Goal: Task Accomplishment & Management: Use online tool/utility

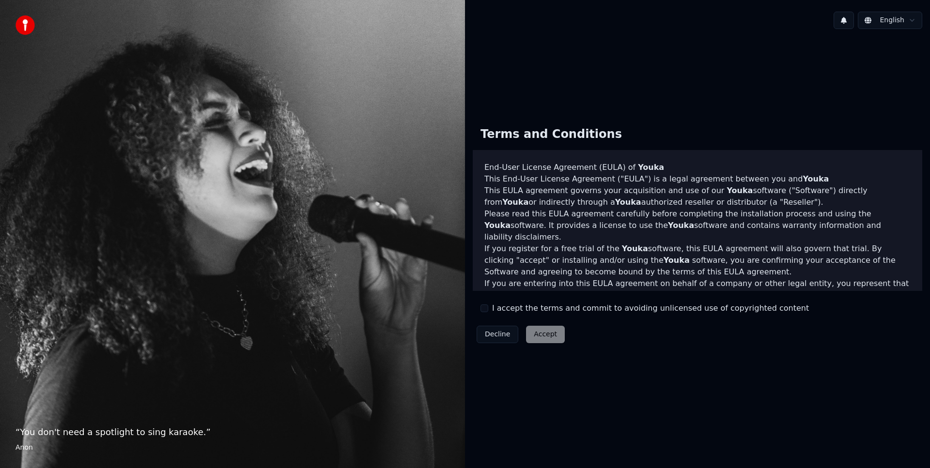
click at [488, 312] on div "I accept the terms and commit to avoiding unlicensed use of copyrighted content" at bounding box center [644, 309] width 328 height 12
click at [488, 310] on div "I accept the terms and commit to avoiding unlicensed use of copyrighted content" at bounding box center [644, 309] width 328 height 12
drag, startPoint x: 488, startPoint y: 308, endPoint x: 506, endPoint y: 313, distance: 18.9
click at [488, 308] on button "I accept the terms and commit to avoiding unlicensed use of copyrighted content" at bounding box center [484, 309] width 8 height 8
click at [533, 328] on button "Accept" at bounding box center [545, 334] width 39 height 17
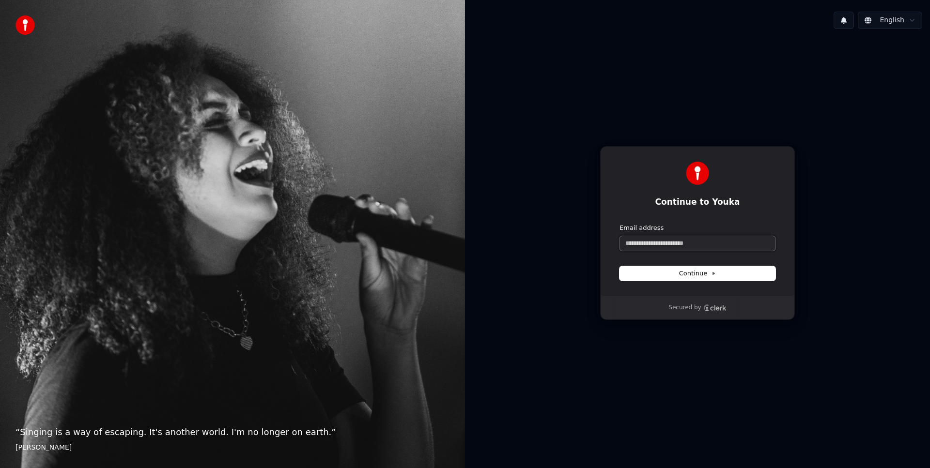
click at [667, 241] on input "Email address" at bounding box center [697, 243] width 156 height 15
click at [619, 224] on button "submit" at bounding box center [619, 224] width 0 height 0
type input "**********"
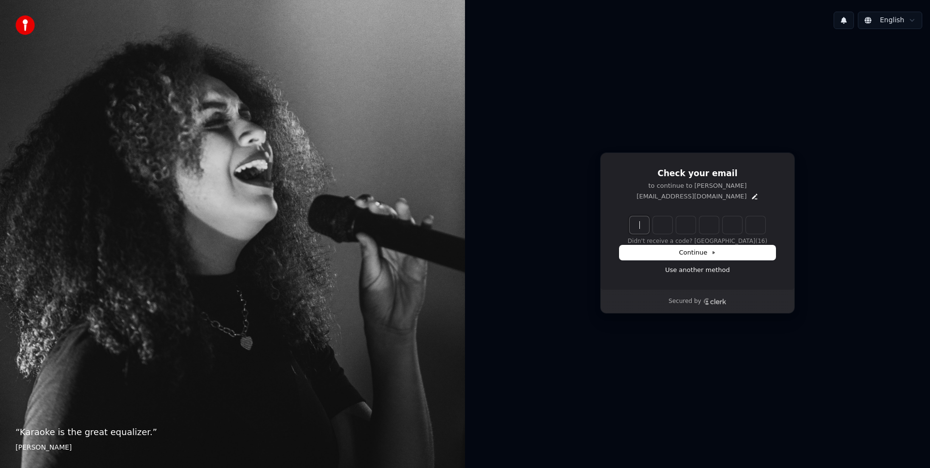
click at [674, 223] on input "Enter verification code" at bounding box center [706, 224] width 155 height 17
type input "******"
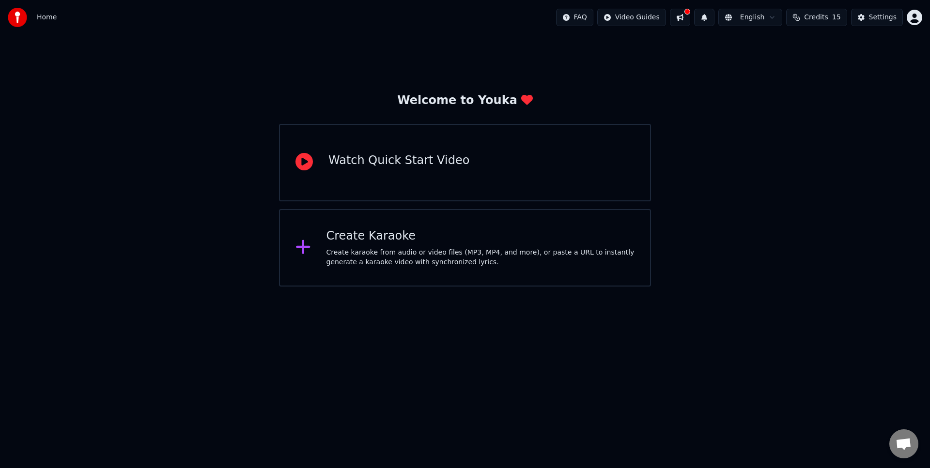
click at [348, 234] on div "Create Karaoke" at bounding box center [480, 236] width 308 height 15
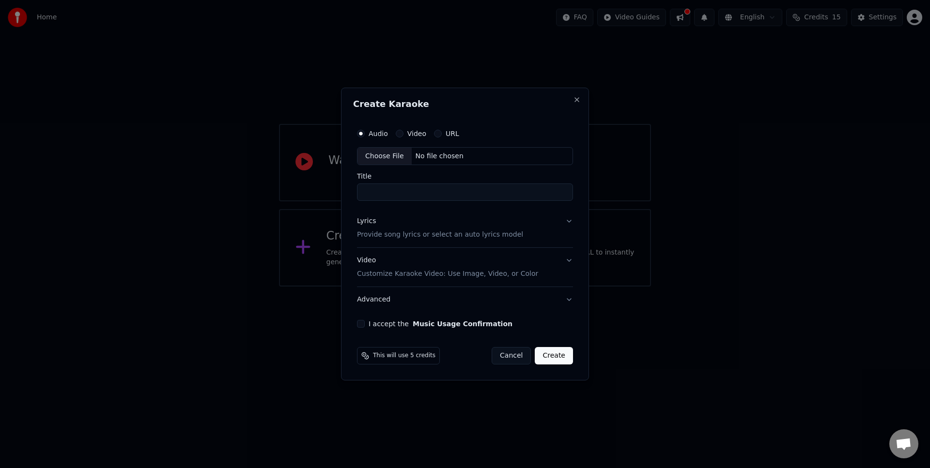
click at [372, 154] on div "Choose File" at bounding box center [384, 156] width 54 height 17
click at [391, 153] on div "Choose File" at bounding box center [384, 156] width 54 height 17
click at [407, 132] on label "Video" at bounding box center [416, 133] width 19 height 7
click at [403, 132] on button "Video" at bounding box center [400, 134] width 8 height 8
click at [394, 152] on div "Choose File" at bounding box center [384, 156] width 54 height 17
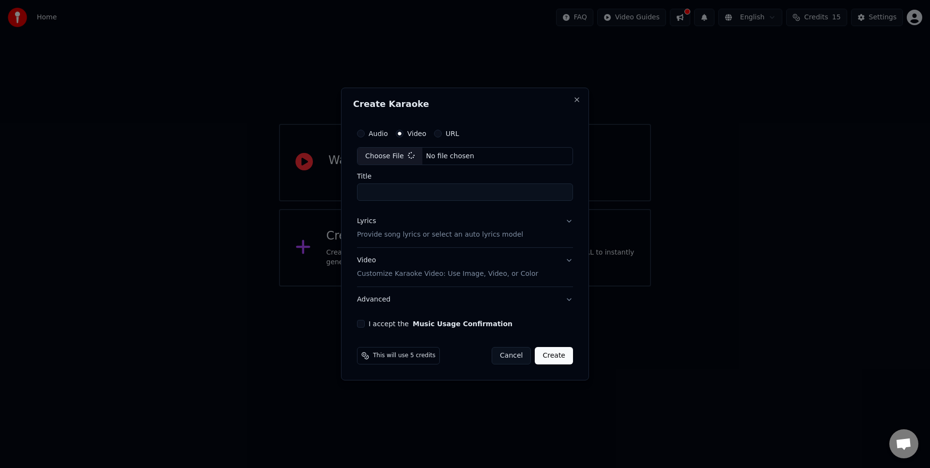
click at [465, 194] on input "Title" at bounding box center [465, 192] width 216 height 17
type input "**********"
click at [569, 261] on button "Video Customize Karaoke Video: Use Image, Video, or Color" at bounding box center [465, 267] width 220 height 39
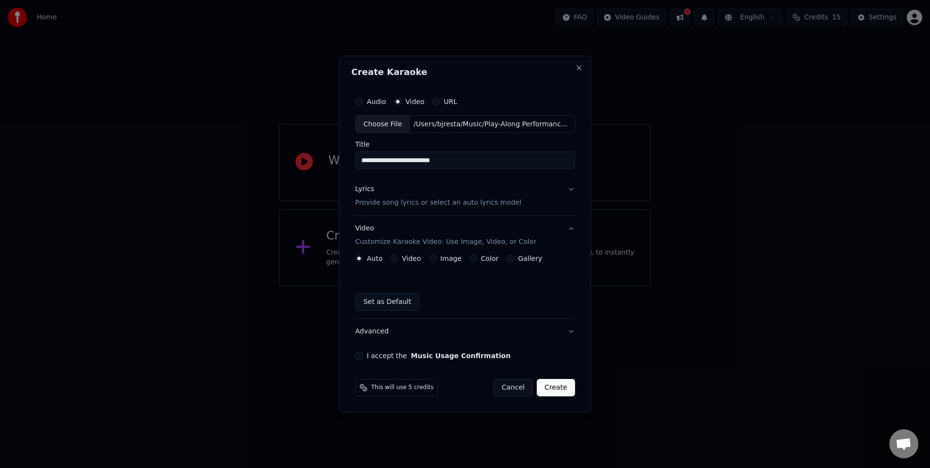
click at [394, 304] on button "Set as Default" at bounding box center [387, 301] width 64 height 17
click at [364, 358] on div "I accept the Music Usage Confirmation" at bounding box center [465, 356] width 220 height 8
click at [360, 356] on button "I accept the Music Usage Confirmation" at bounding box center [359, 356] width 8 height 8
click at [552, 389] on button "Create" at bounding box center [555, 387] width 38 height 17
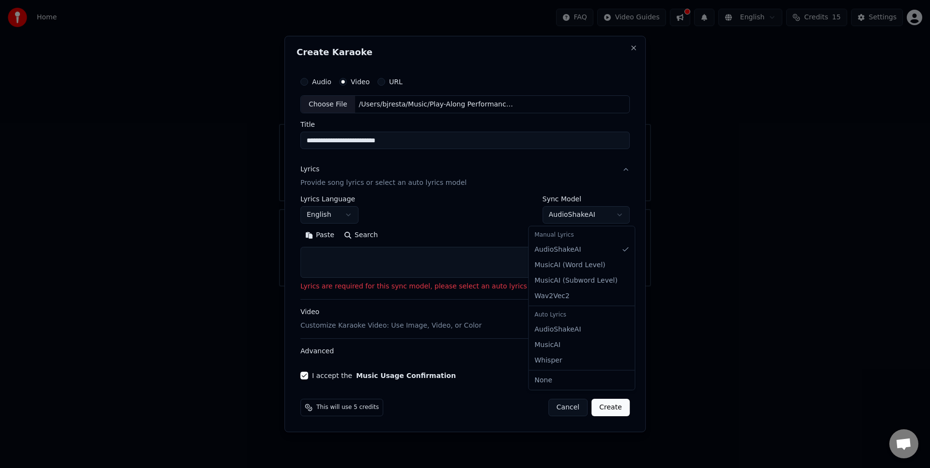
click at [608, 216] on body "**********" at bounding box center [465, 143] width 930 height 287
select select "**********"
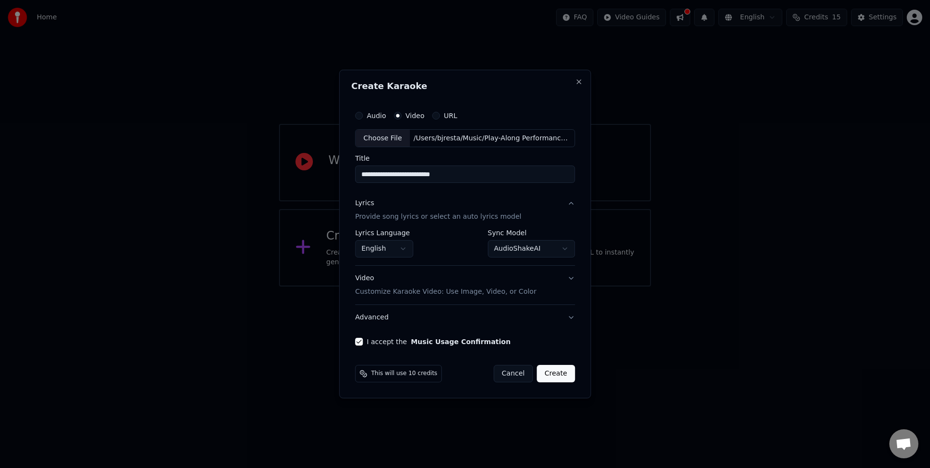
click at [549, 375] on button "Create" at bounding box center [555, 373] width 38 height 17
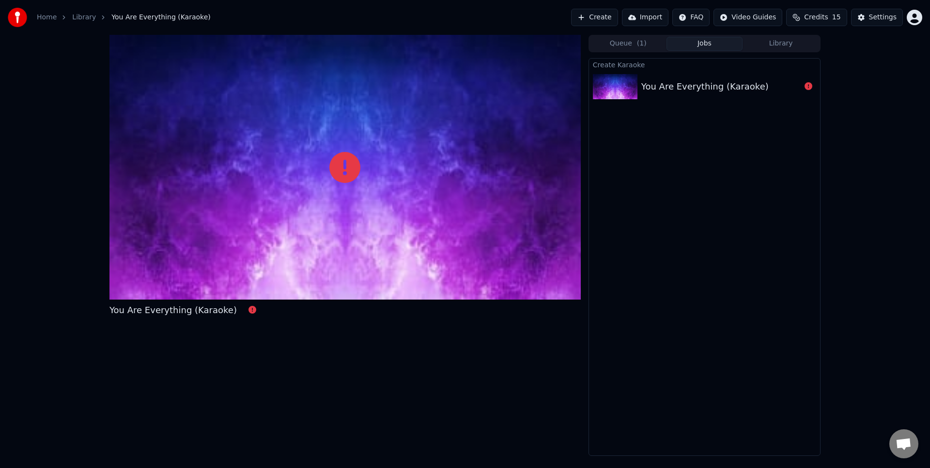
click at [169, 21] on span "You Are Everything (Karaoke)" at bounding box center [160, 18] width 99 height 10
click at [621, 83] on img at bounding box center [615, 86] width 45 height 25
click at [620, 83] on img at bounding box center [615, 86] width 45 height 25
drag, startPoint x: 809, startPoint y: 87, endPoint x: 564, endPoint y: 91, distance: 245.5
click at [809, 87] on icon at bounding box center [808, 86] width 8 height 8
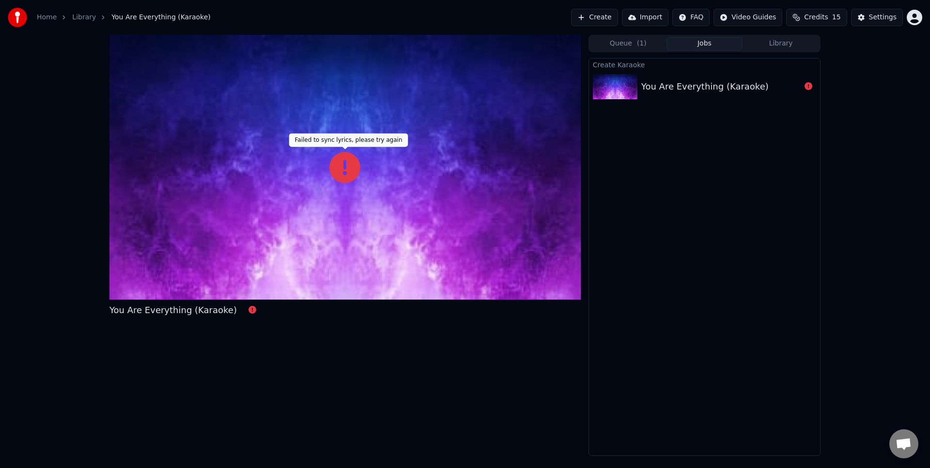
click at [353, 172] on icon at bounding box center [344, 167] width 31 height 31
click at [248, 311] on icon at bounding box center [252, 310] width 8 height 8
click at [595, 18] on button "Create" at bounding box center [594, 17] width 47 height 17
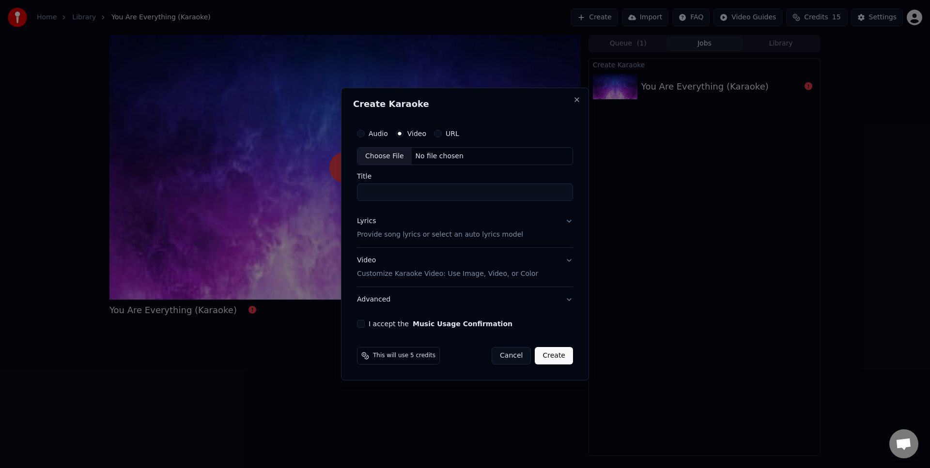
click at [375, 156] on div "Choose File" at bounding box center [384, 156] width 54 height 17
type input "**********"
click at [423, 239] on p "Provide song lyrics or select an auto lyrics model" at bounding box center [438, 235] width 166 height 10
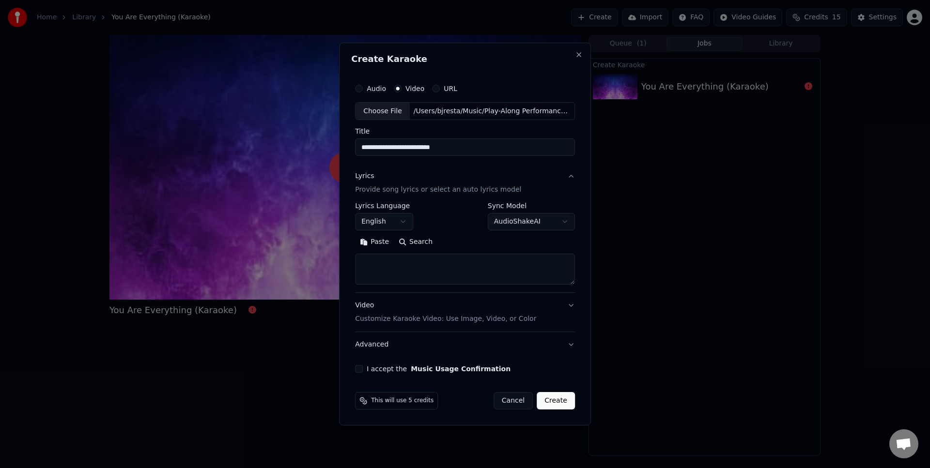
click at [376, 258] on textarea at bounding box center [465, 269] width 220 height 31
paste textarea "**********"
type textarea "**********"
click at [569, 307] on button "Video Customize Karaoke Video: Use Image, Video, or Color" at bounding box center [465, 312] width 220 height 39
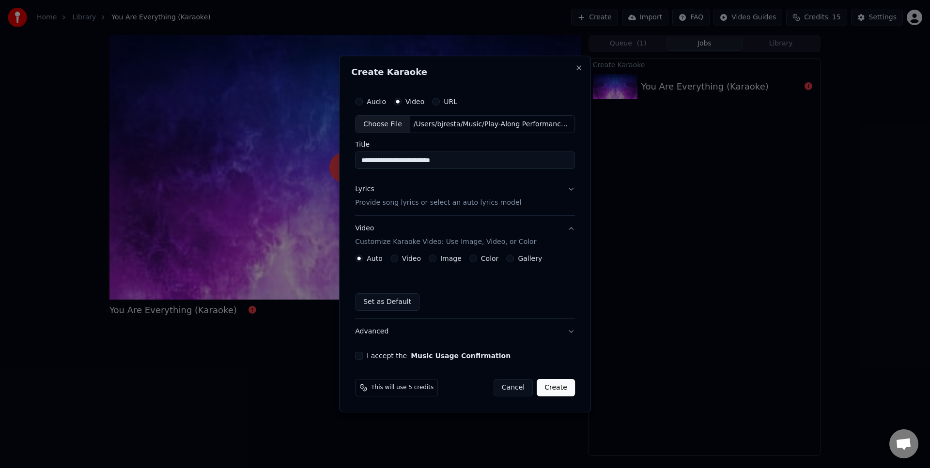
click at [401, 260] on div "Video" at bounding box center [405, 259] width 30 height 8
click at [399, 259] on div "Video" at bounding box center [405, 259] width 30 height 8
click at [397, 260] on div "Video" at bounding box center [405, 259] width 30 height 8
click at [376, 305] on button "Set as Default" at bounding box center [387, 301] width 64 height 17
click at [364, 356] on div "I accept the Music Usage Confirmation" at bounding box center [465, 356] width 220 height 8
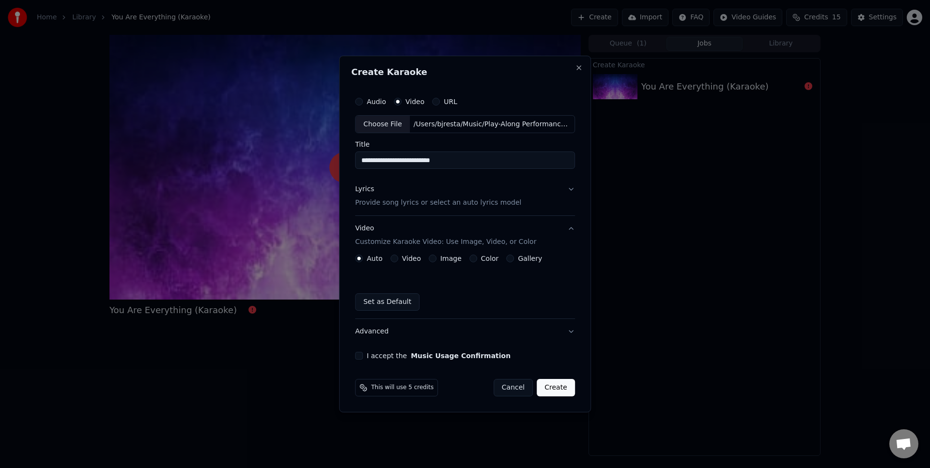
click at [361, 357] on button "I accept the Music Usage Confirmation" at bounding box center [359, 356] width 8 height 8
click at [550, 387] on button "Create" at bounding box center [555, 387] width 38 height 17
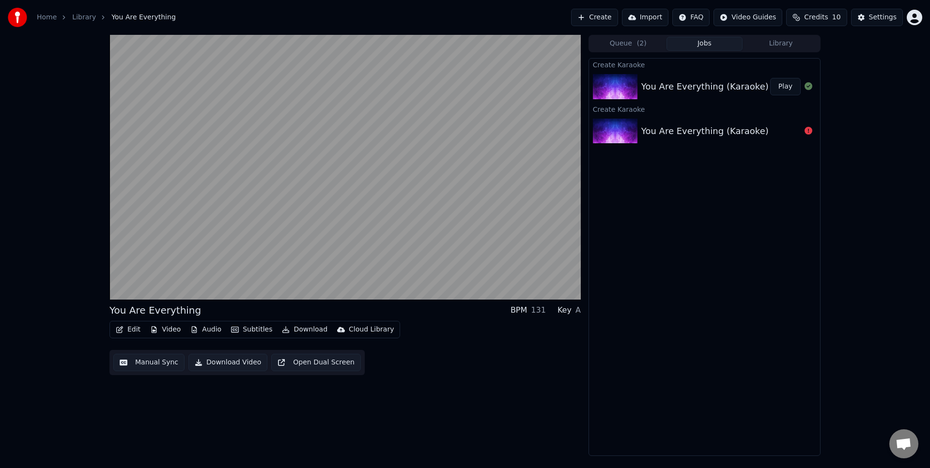
click at [794, 89] on button "Play" at bounding box center [785, 86] width 30 height 17
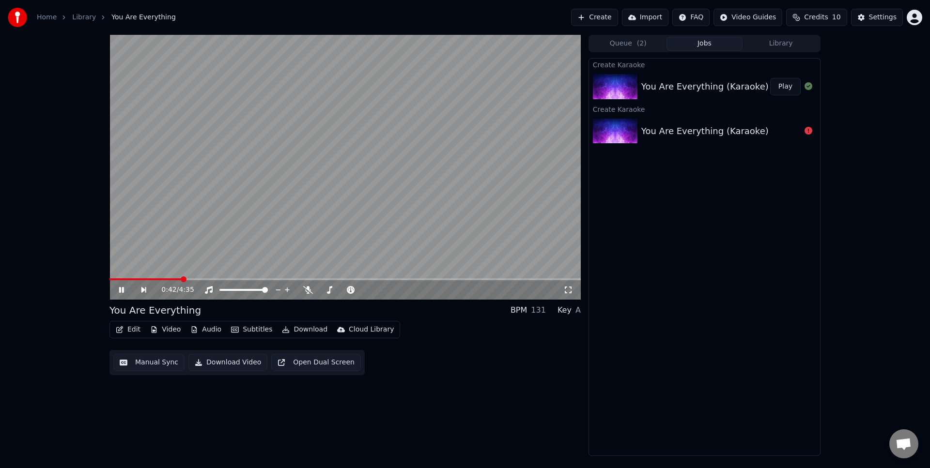
click at [181, 279] on span at bounding box center [344, 279] width 471 height 2
click at [224, 274] on video at bounding box center [344, 167] width 471 height 265
click at [212, 329] on button "Audio" at bounding box center [205, 330] width 39 height 14
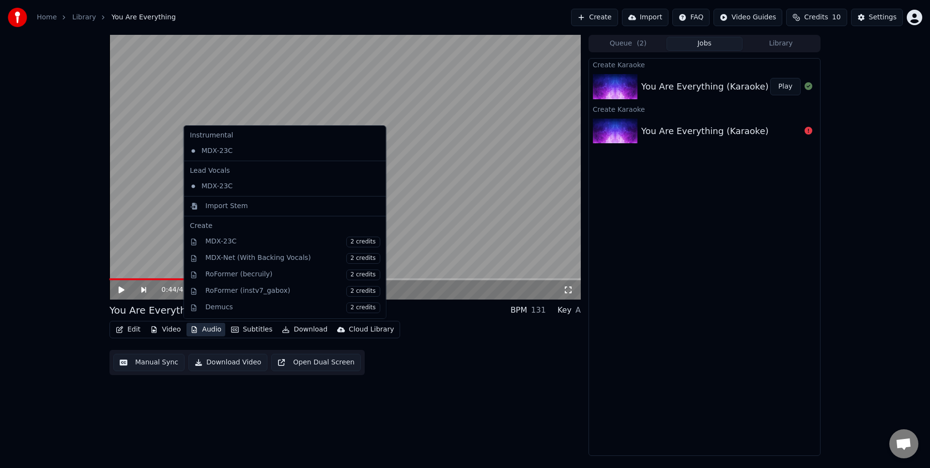
scroll to position [98, 0]
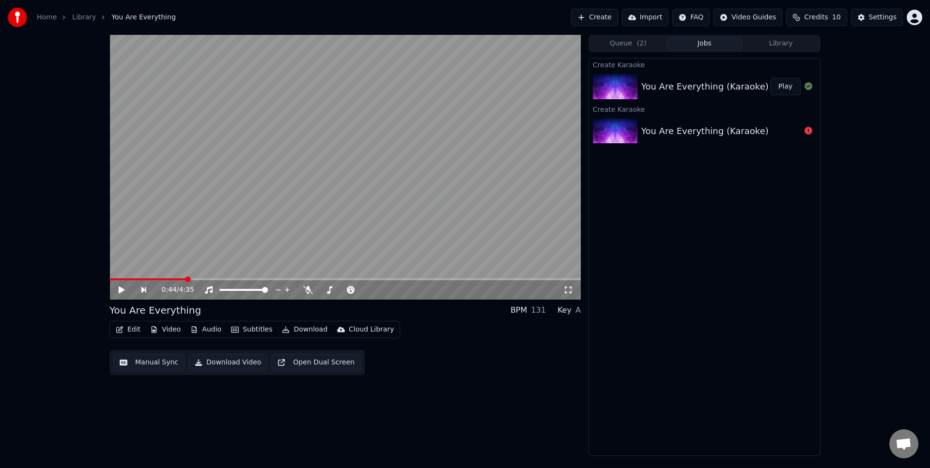
click at [401, 354] on div "Edit Video Audio Subtitles Download Cloud Library Manual Sync Download Video Op…" at bounding box center [344, 348] width 471 height 54
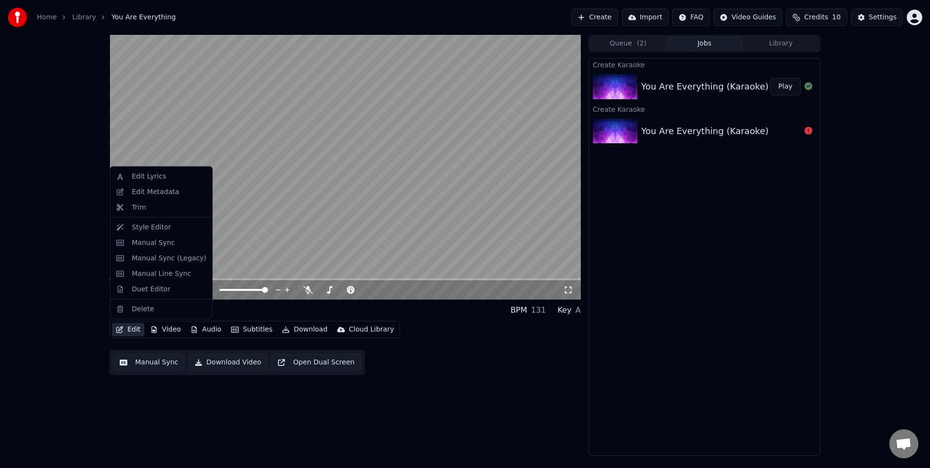
click at [134, 330] on button "Edit" at bounding box center [128, 330] width 32 height 14
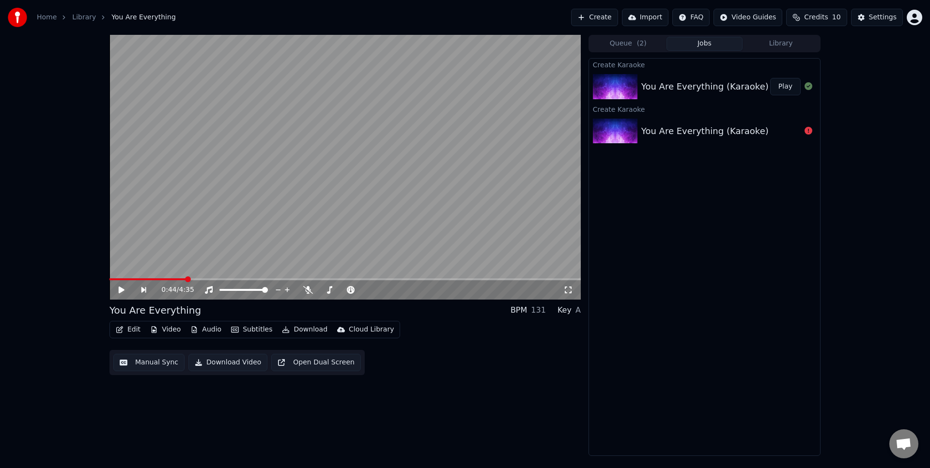
click at [528, 328] on div "Edit Video Audio Subtitles Download Cloud Library Manual Sync Download Video Op…" at bounding box center [344, 348] width 471 height 54
click at [570, 311] on div "Key" at bounding box center [564, 311] width 14 height 12
click at [577, 314] on div "A" at bounding box center [577, 311] width 5 height 12
click at [564, 313] on div "Key" at bounding box center [564, 311] width 14 height 12
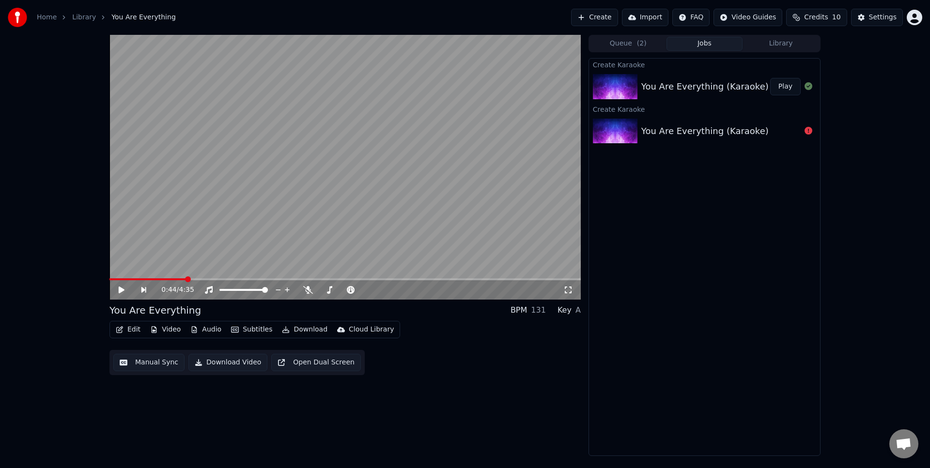
click at [312, 312] on div "You Are Everything BPM 131 Key A" at bounding box center [344, 311] width 471 height 14
click at [74, 377] on div "0:44 / 4:35 You Are Everything BPM 131 Key A Edit Video Audio Subtitles Downloa…" at bounding box center [465, 245] width 930 height 421
click at [264, 398] on div "0:44 / 4:35 You Are Everything BPM 131 Key A Edit Video Audio Subtitles Downloa…" at bounding box center [344, 245] width 471 height 421
click at [316, 368] on button "Open Dual Screen" at bounding box center [316, 362] width 90 height 17
click at [527, 310] on div "BPM" at bounding box center [518, 311] width 16 height 12
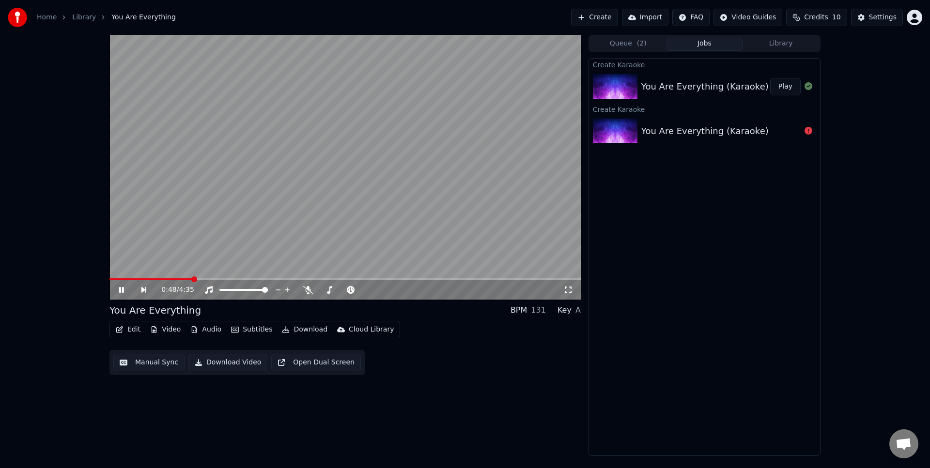
click at [527, 310] on div "BPM" at bounding box center [518, 311] width 16 height 12
click at [576, 310] on div "A" at bounding box center [577, 311] width 5 height 12
click at [371, 290] on span at bounding box center [364, 290] width 48 height 2
click at [408, 289] on icon at bounding box center [407, 290] width 9 height 10
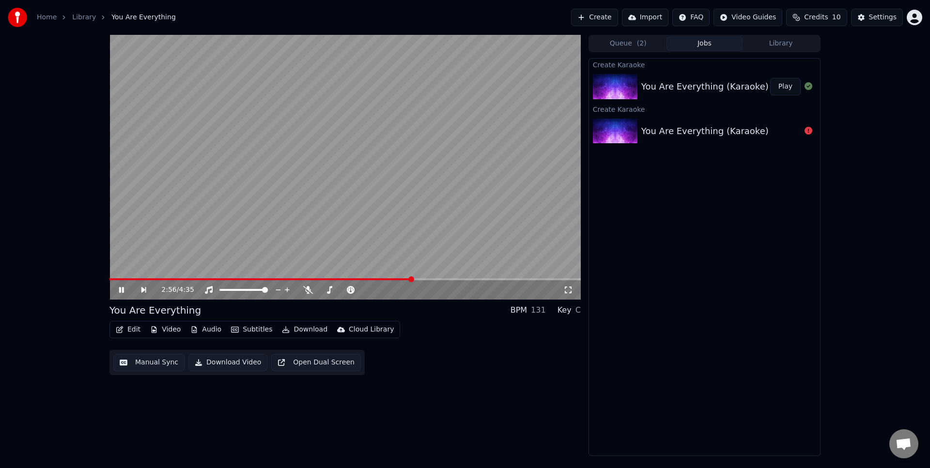
click at [119, 293] on icon at bounding box center [128, 290] width 22 height 8
click at [701, 46] on button "Jobs" at bounding box center [704, 44] width 76 height 14
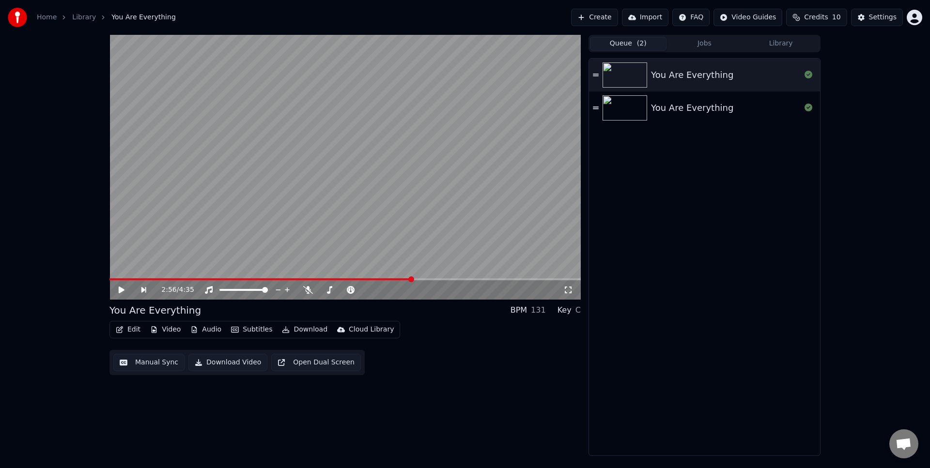
click at [624, 46] on button "Queue ( 2 )" at bounding box center [628, 44] width 76 height 14
click at [600, 76] on div "You Are Everything" at bounding box center [704, 75] width 231 height 33
click at [76, 15] on link "Library" at bounding box center [84, 18] width 24 height 10
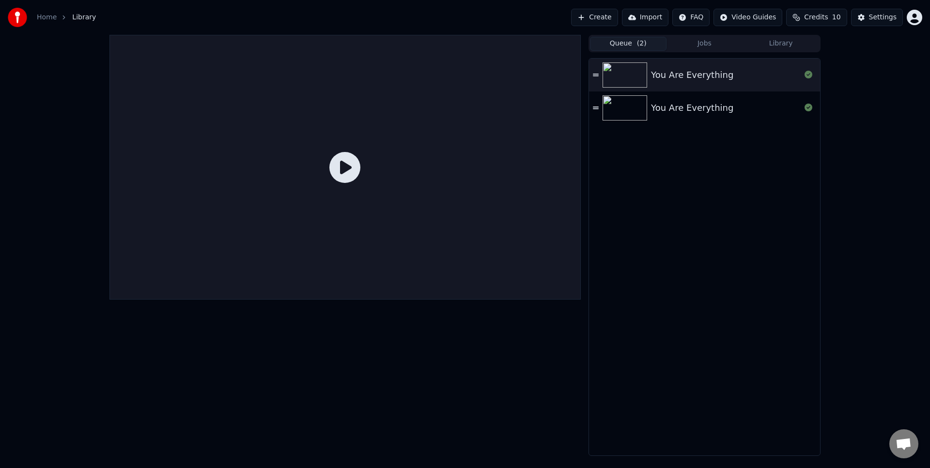
click at [83, 20] on span "Library" at bounding box center [84, 18] width 24 height 10
click at [707, 52] on div "Queue ( 2 ) Jobs Library" at bounding box center [704, 43] width 232 height 17
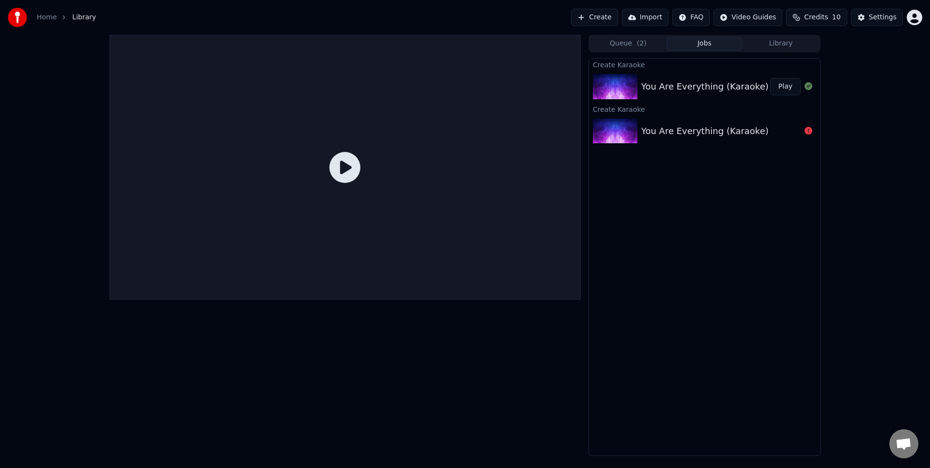
click at [708, 43] on button "Jobs" at bounding box center [704, 44] width 76 height 14
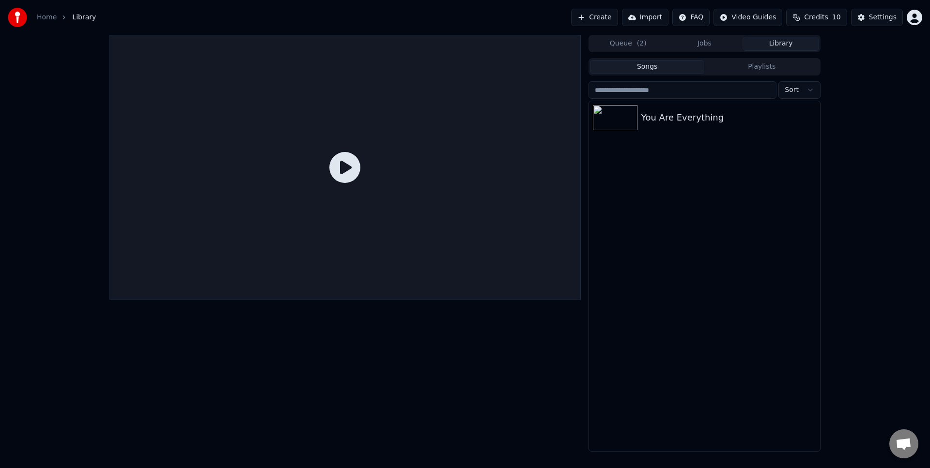
click at [782, 46] on button "Library" at bounding box center [780, 44] width 76 height 14
click at [812, 118] on icon "button" at bounding box center [811, 117] width 10 height 8
click at [811, 191] on div "Delete" at bounding box center [813, 197] width 75 height 15
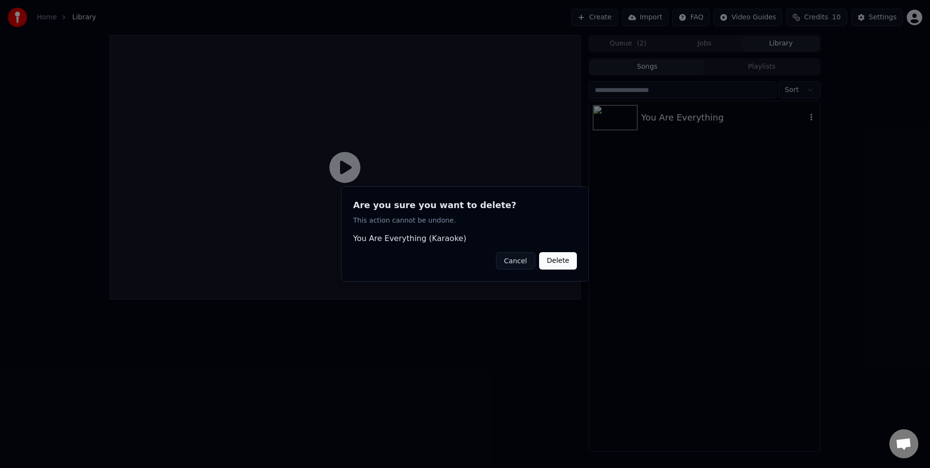
click at [564, 264] on button "Delete" at bounding box center [558, 260] width 38 height 17
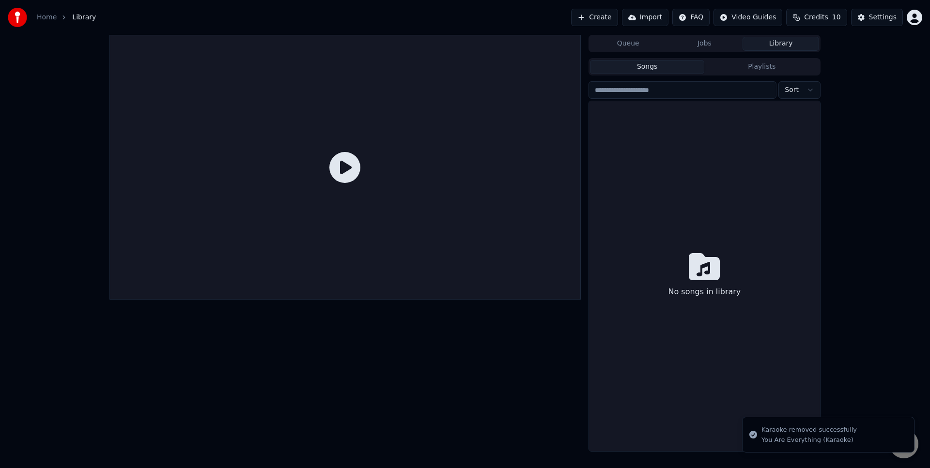
click at [709, 44] on button "Jobs" at bounding box center [704, 44] width 76 height 14
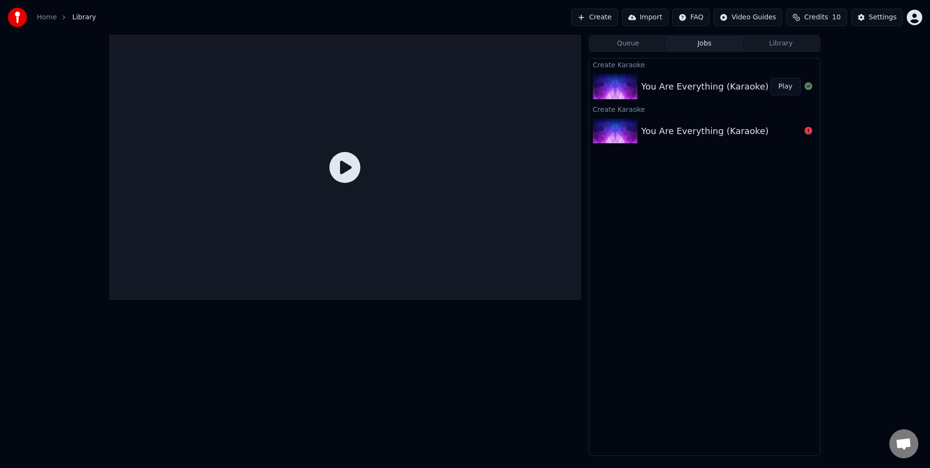
click at [771, 44] on button "Library" at bounding box center [780, 44] width 76 height 14
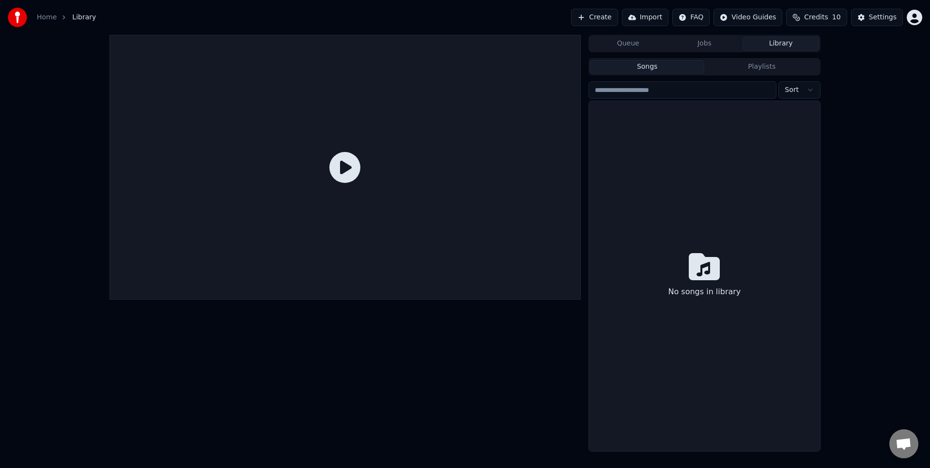
click at [609, 43] on button "Queue" at bounding box center [628, 44] width 76 height 14
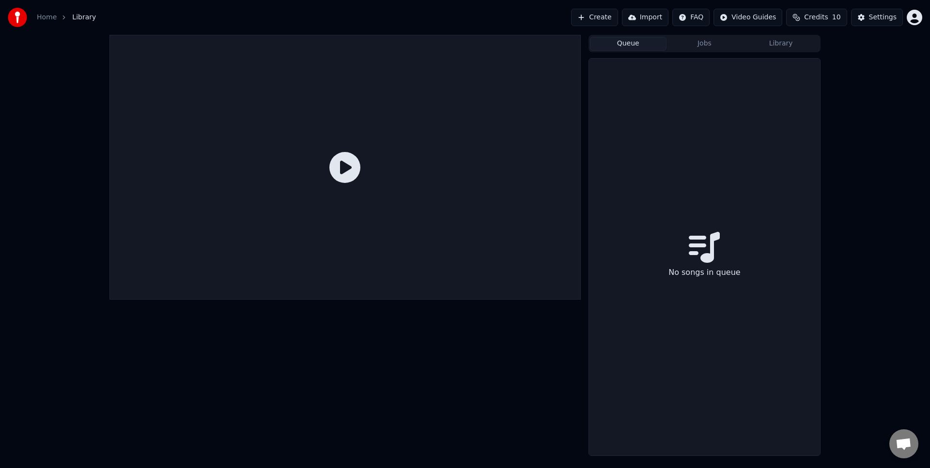
click at [609, 43] on button "Queue" at bounding box center [628, 44] width 76 height 14
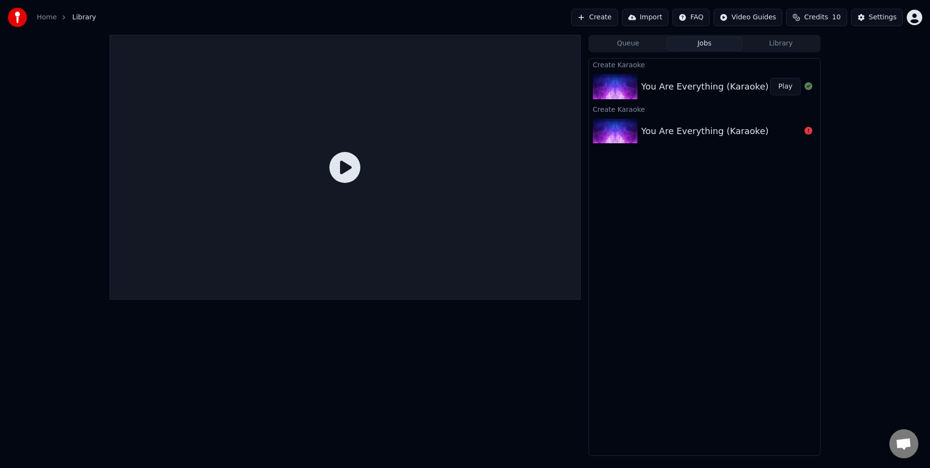
click at [699, 46] on button "Jobs" at bounding box center [704, 44] width 76 height 14
click at [27, 50] on div "Queue Jobs Library Create Karaoke You Are Everything (Karaoke) Play Create Kara…" at bounding box center [465, 245] width 930 height 421
click at [602, 20] on button "Create" at bounding box center [594, 17] width 47 height 17
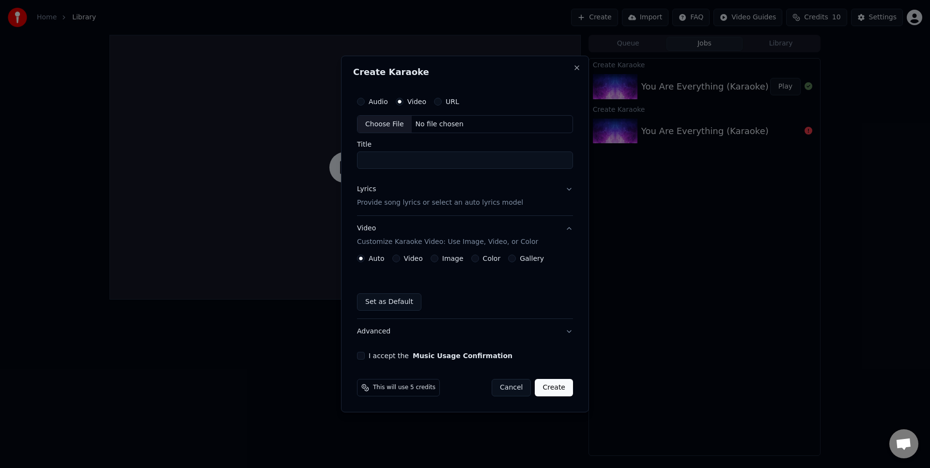
click at [390, 121] on div "Choose File" at bounding box center [384, 124] width 54 height 17
type input "**********"
click at [407, 201] on p "Provide song lyrics or select an auto lyrics model" at bounding box center [438, 203] width 166 height 10
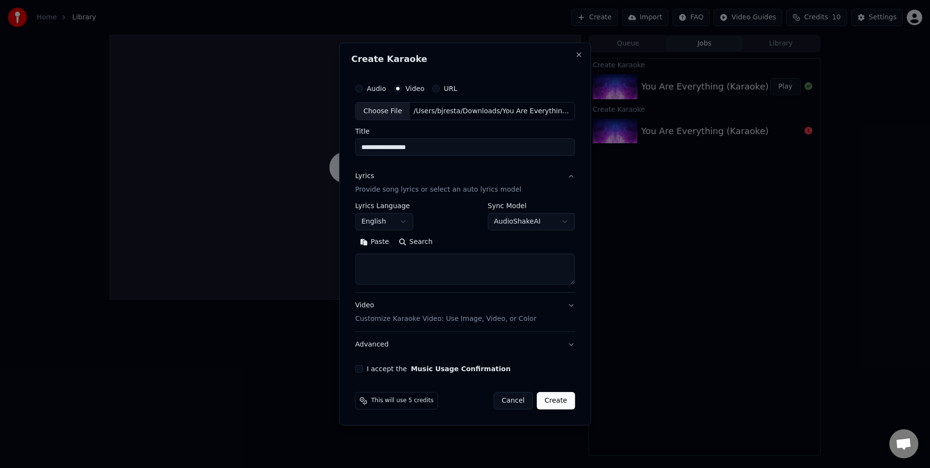
click at [393, 260] on textarea at bounding box center [465, 269] width 220 height 31
paste textarea "**********"
type textarea "**********"
click at [360, 368] on button "I accept the Music Usage Confirmation" at bounding box center [359, 369] width 8 height 8
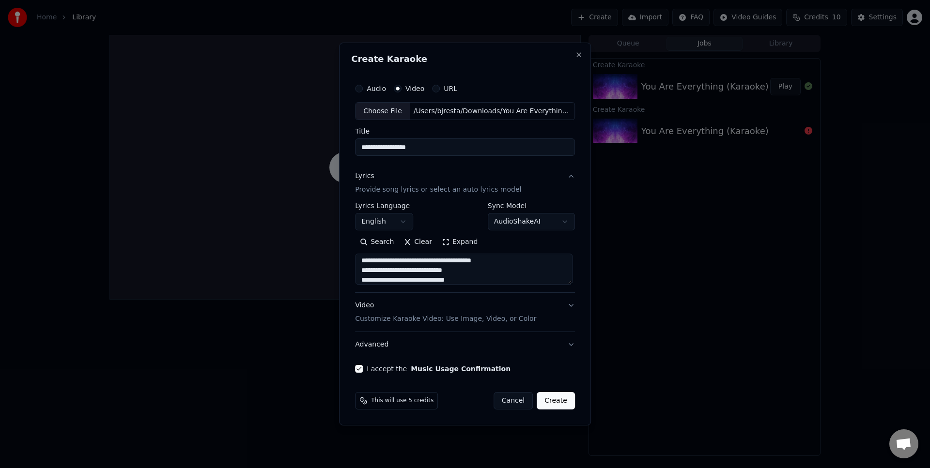
click at [551, 401] on button "Create" at bounding box center [555, 400] width 38 height 17
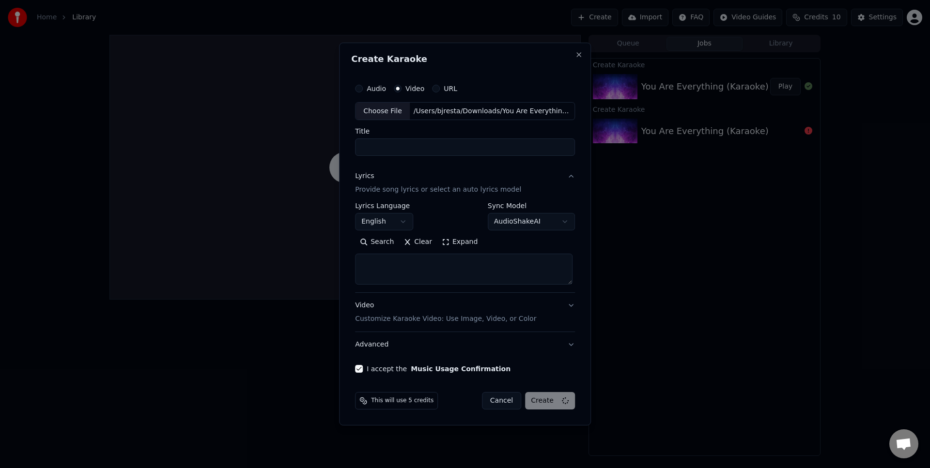
scroll to position [0, 0]
select select
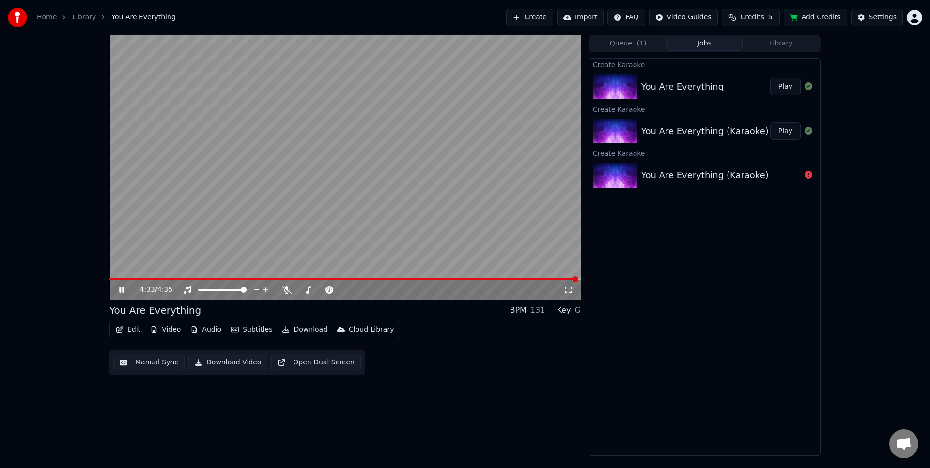
click at [348, 275] on video at bounding box center [344, 167] width 471 height 265
click at [350, 277] on video at bounding box center [344, 167] width 471 height 265
click at [353, 279] on span at bounding box center [343, 279] width 469 height 2
click at [314, 277] on video at bounding box center [344, 167] width 471 height 265
click at [366, 276] on video at bounding box center [344, 167] width 471 height 265
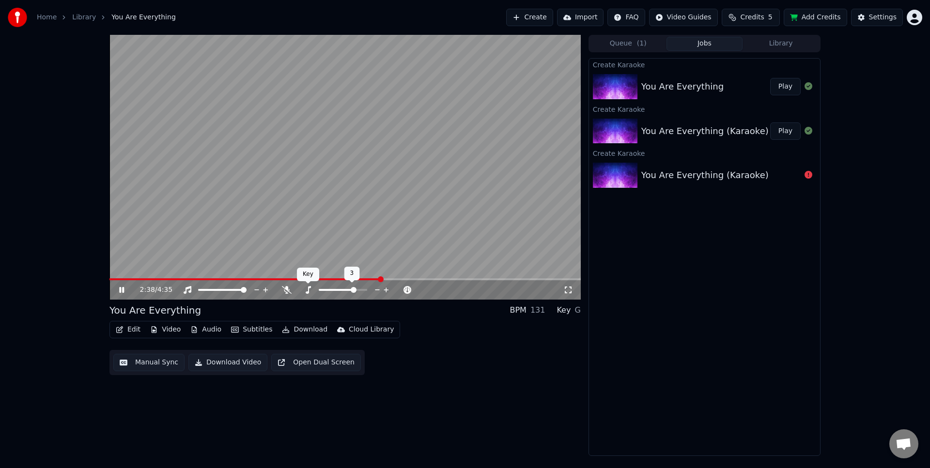
click at [310, 289] on icon at bounding box center [308, 290] width 10 height 8
click at [383, 288] on icon at bounding box center [385, 290] width 9 height 10
click at [385, 288] on icon at bounding box center [385, 290] width 9 height 10
click at [150, 278] on span at bounding box center [129, 279] width 41 height 2
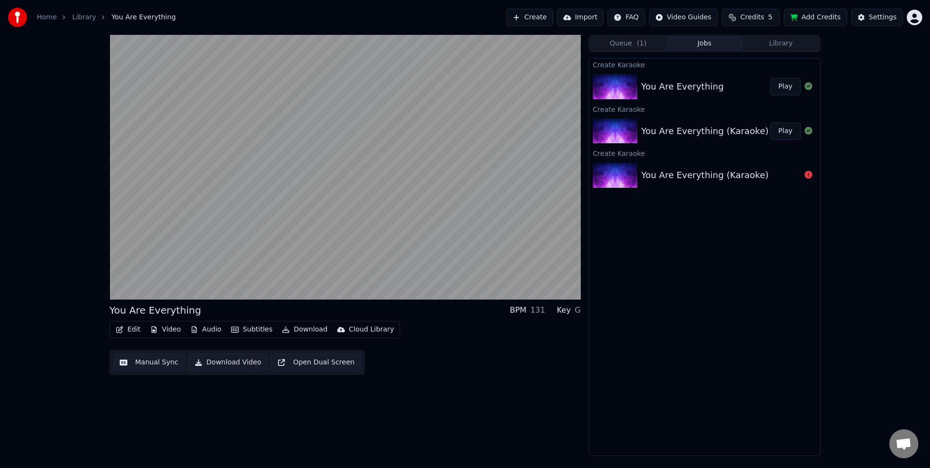
click at [637, 86] on img at bounding box center [615, 86] width 45 height 25
click at [626, 48] on button "Queue ( 1 )" at bounding box center [628, 44] width 76 height 14
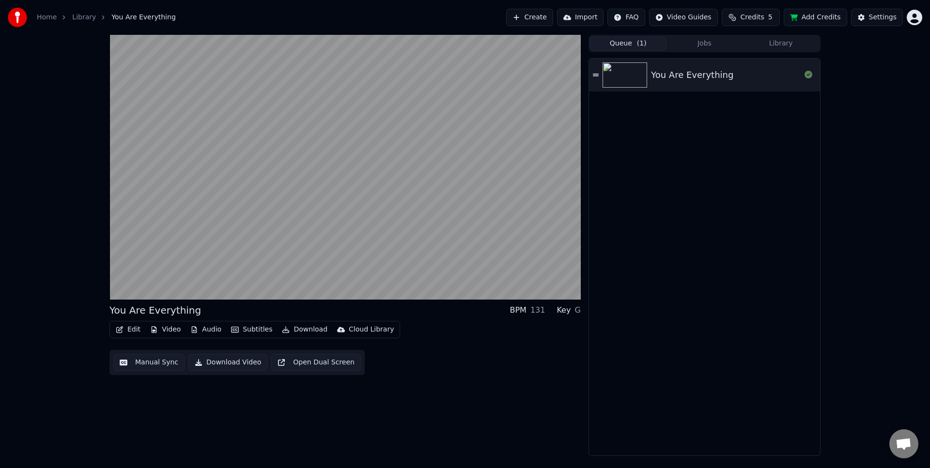
click at [594, 75] on icon at bounding box center [596, 75] width 6 height 2
click at [622, 75] on img at bounding box center [624, 74] width 45 height 25
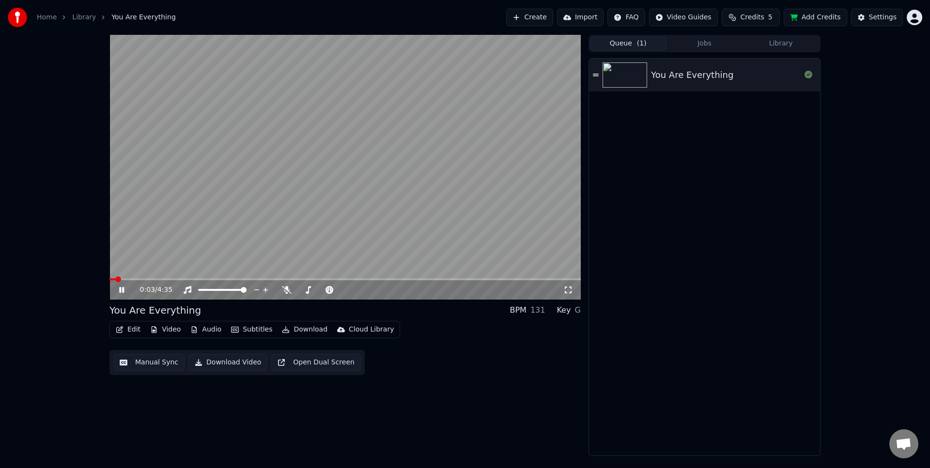
click at [248, 276] on video at bounding box center [344, 167] width 471 height 265
click at [262, 280] on div "0:03 / 4:35" at bounding box center [344, 289] width 471 height 19
click at [118, 295] on div "0:03 / 4:35" at bounding box center [344, 289] width 471 height 19
click at [120, 294] on icon at bounding box center [128, 290] width 23 height 8
click at [288, 278] on span at bounding box center [344, 279] width 471 height 2
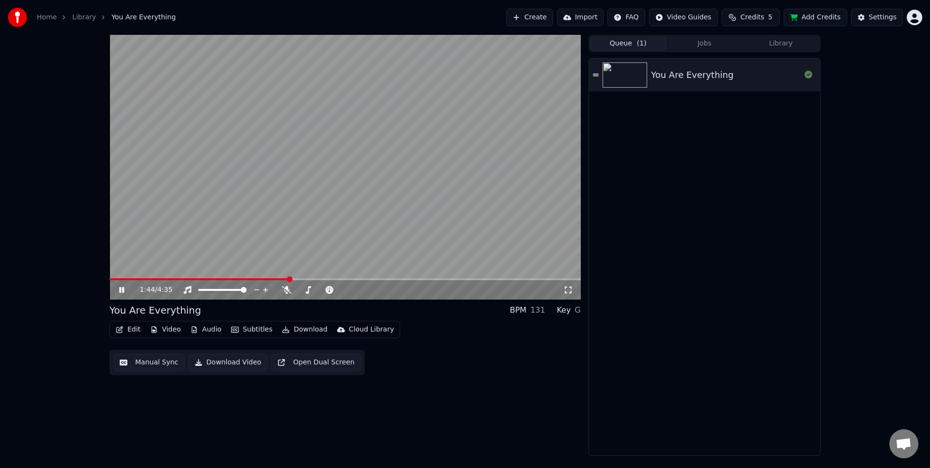
drag, startPoint x: 398, startPoint y: 276, endPoint x: 404, endPoint y: 275, distance: 6.3
click at [398, 276] on video at bounding box center [344, 167] width 471 height 265
drag, startPoint x: 452, startPoint y: 274, endPoint x: 459, endPoint y: 275, distance: 6.9
click at [453, 274] on video at bounding box center [344, 167] width 471 height 265
click at [460, 276] on video at bounding box center [344, 167] width 471 height 265
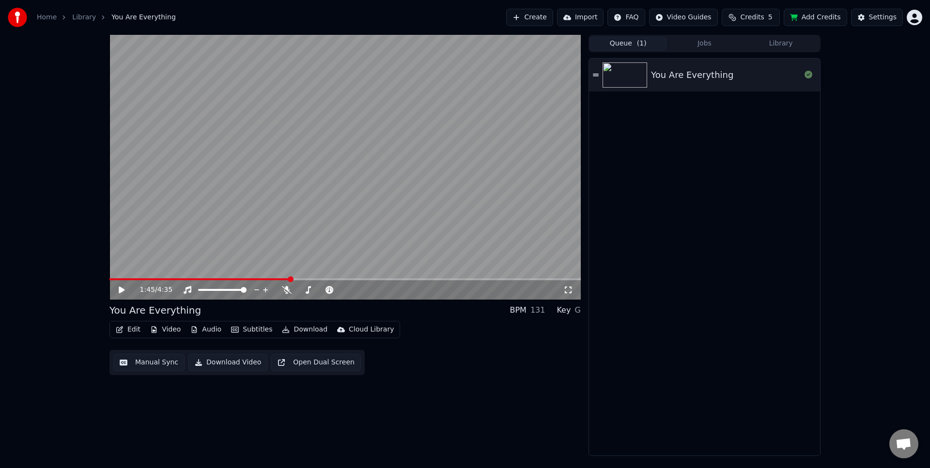
click at [402, 277] on video at bounding box center [344, 167] width 471 height 265
click at [396, 279] on span at bounding box center [344, 279] width 471 height 2
click at [622, 76] on img at bounding box center [624, 74] width 45 height 25
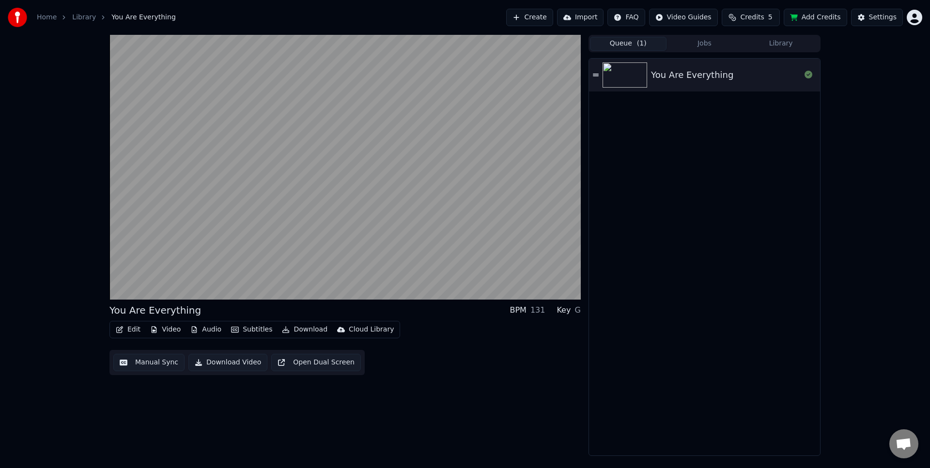
click at [204, 364] on button "Download Video" at bounding box center [227, 362] width 79 height 17
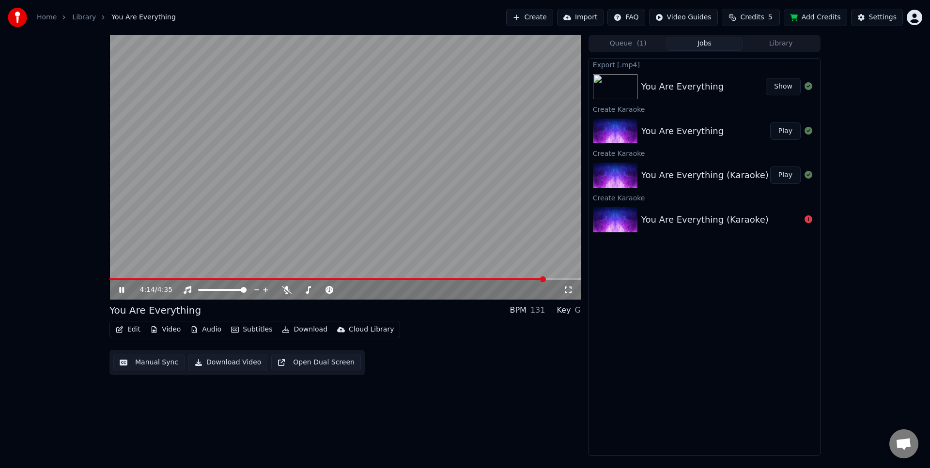
click at [769, 85] on button "Show" at bounding box center [782, 86] width 35 height 17
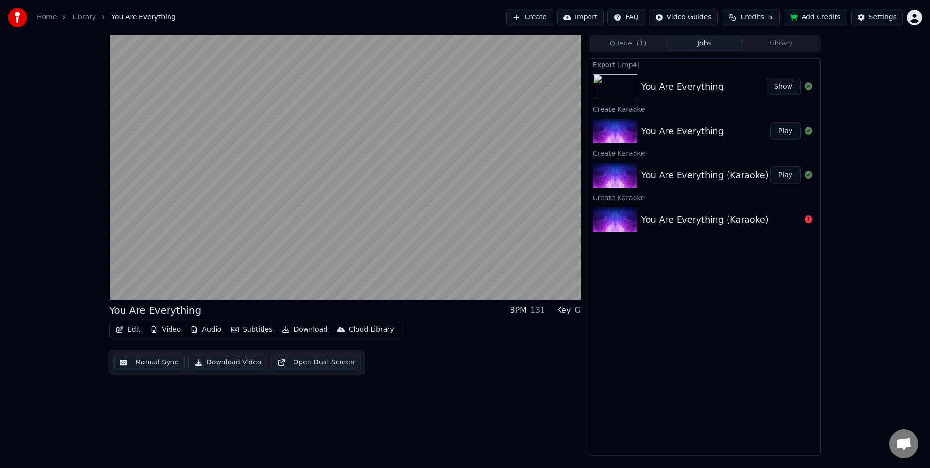
click at [683, 44] on button "Jobs" at bounding box center [704, 44] width 76 height 14
click at [620, 127] on img at bounding box center [615, 131] width 45 height 25
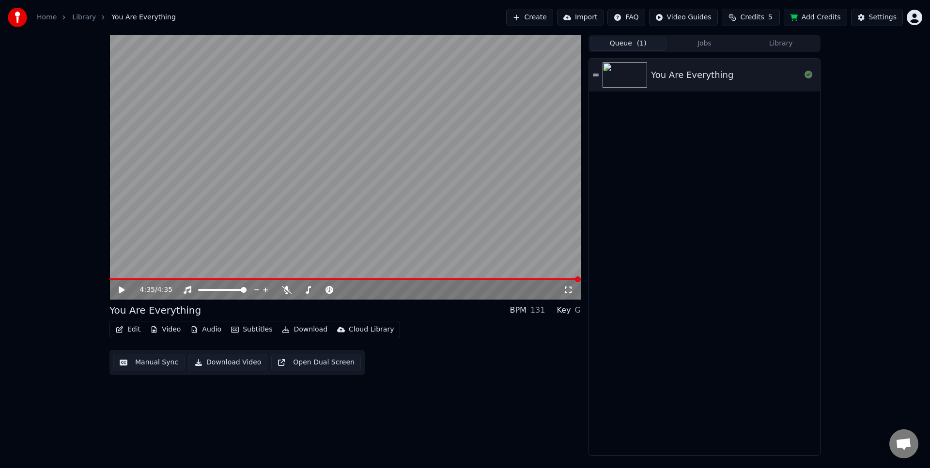
click at [627, 46] on button "Queue ( 1 )" at bounding box center [628, 44] width 76 height 14
click at [597, 74] on icon at bounding box center [596, 75] width 6 height 2
click at [595, 75] on icon at bounding box center [596, 75] width 6 height 7
click at [51, 19] on link "Home" at bounding box center [47, 18] width 20 height 10
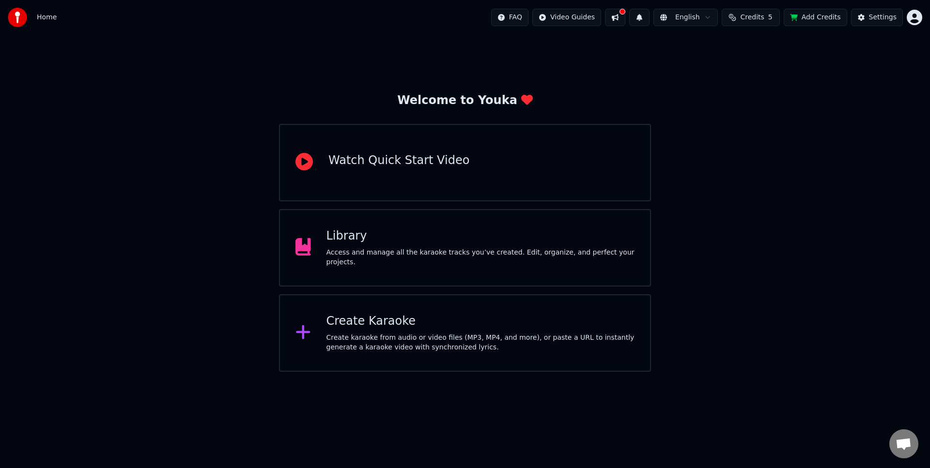
click at [755, 19] on span "Credits" at bounding box center [752, 18] width 24 height 10
click at [746, 91] on button "Refresh" at bounding box center [753, 89] width 50 height 17
click at [763, 89] on button "Refresh" at bounding box center [753, 89] width 50 height 17
click at [819, 18] on button "Add Credits" at bounding box center [814, 17] width 63 height 17
